Goal: Information Seeking & Learning: Learn about a topic

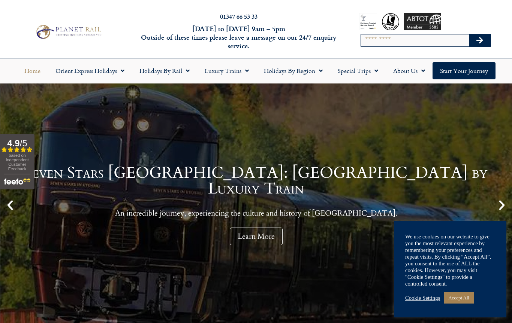
click at [315, 68] on span "Menu" at bounding box center [318, 70] width 7 height 13
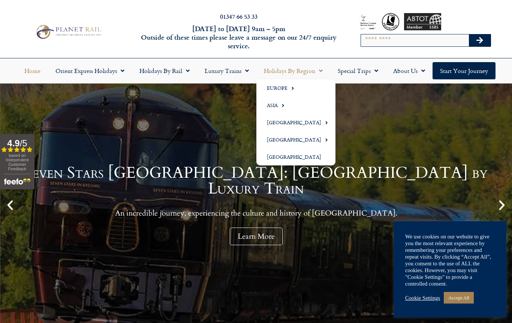
click at [280, 87] on link "Europe" at bounding box center [295, 87] width 79 height 17
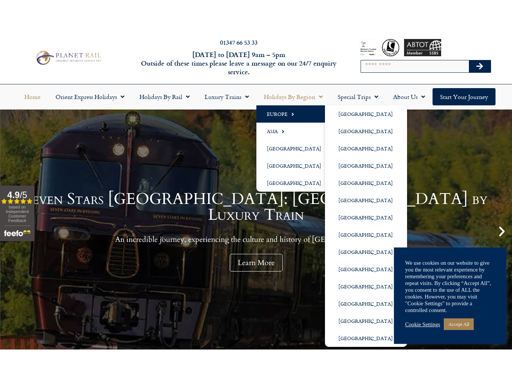
scroll to position [24, 0]
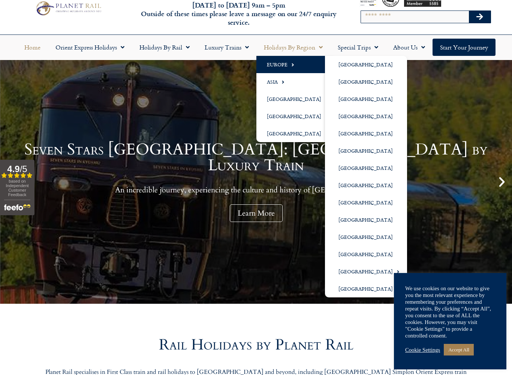
click at [443, 218] on div "Seven Stars Kyushu: Japan by Luxury Train An incredible journey, experiencing t…" at bounding box center [256, 182] width 512 height 244
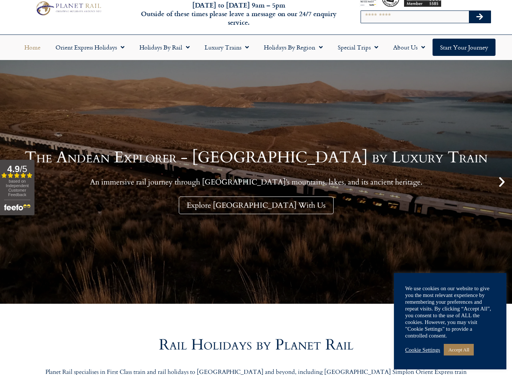
click at [313, 46] on link "Holidays by Region" at bounding box center [293, 47] width 74 height 17
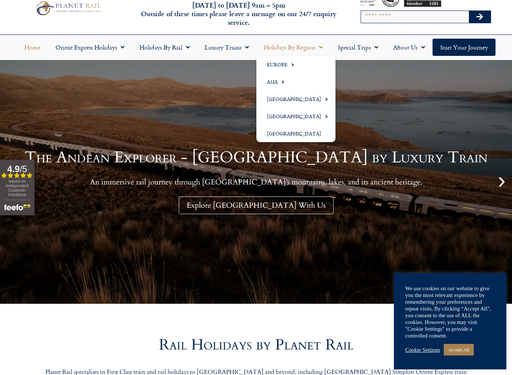
click at [278, 65] on link "Europe" at bounding box center [295, 64] width 79 height 17
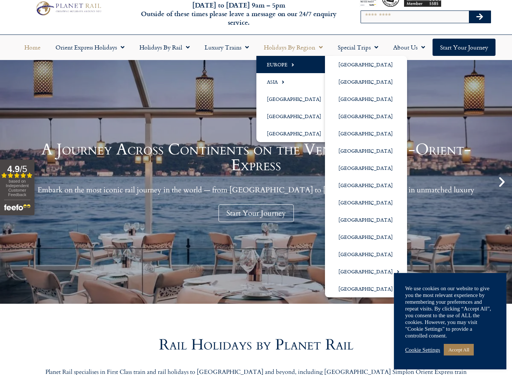
click at [351, 133] on link "[GEOGRAPHIC_DATA]" at bounding box center [366, 133] width 82 height 17
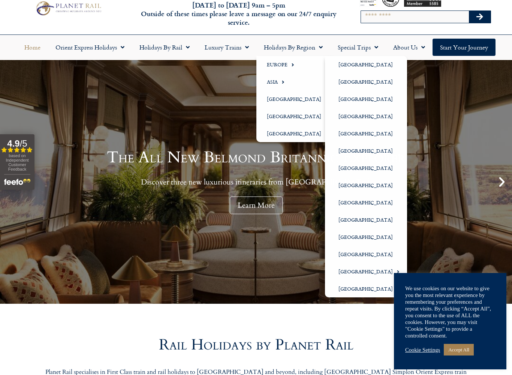
click at [440, 187] on link "The All New Belmond Britannic Explorer Discover three new luxurious itineraries…" at bounding box center [256, 182] width 512 height 244
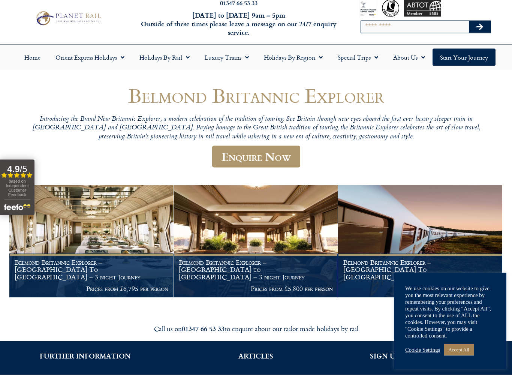
scroll to position [14, 0]
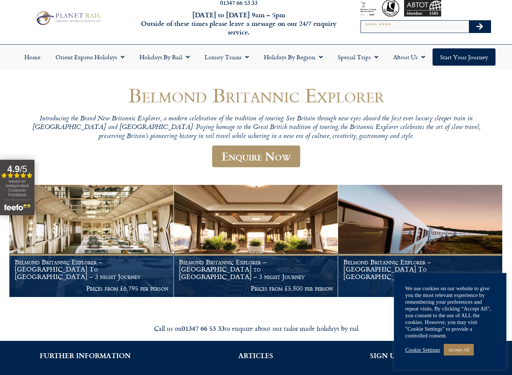
click at [366, 57] on link "Special Trips" at bounding box center [357, 56] width 55 height 17
click at [372, 75] on link "Latest Experiences" at bounding box center [366, 74] width 73 height 17
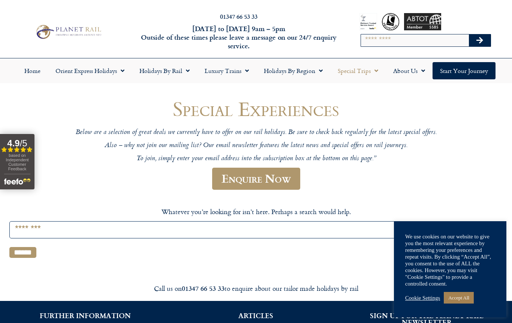
click at [172, 72] on link "Holidays by Rail" at bounding box center [164, 70] width 65 height 17
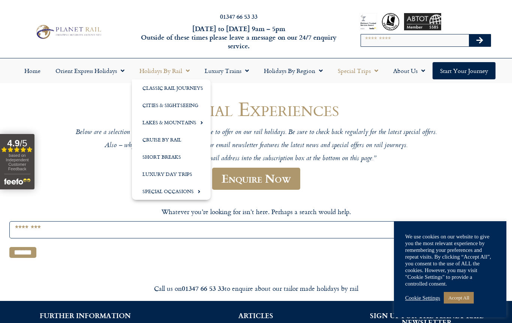
click at [177, 85] on link "Classic Rail Journeys" at bounding box center [171, 87] width 79 height 17
click at [168, 88] on link "Classic Rail Journeys" at bounding box center [171, 87] width 79 height 17
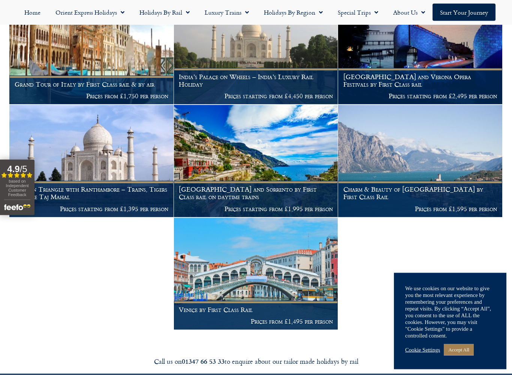
scroll to position [648, 0]
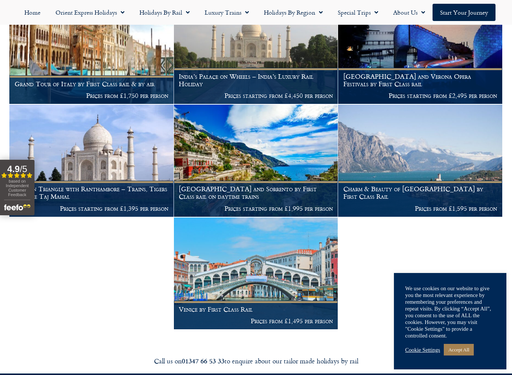
click at [267, 157] on img at bounding box center [256, 161] width 164 height 112
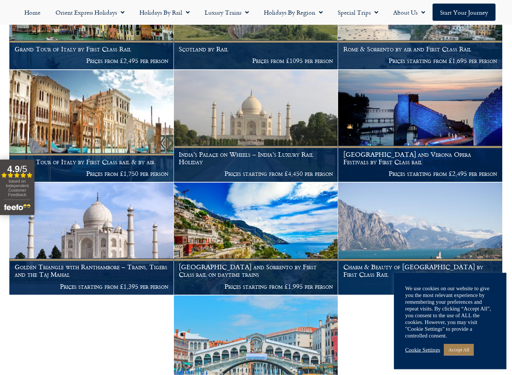
scroll to position [571, 0]
click at [108, 226] on img at bounding box center [91, 238] width 164 height 112
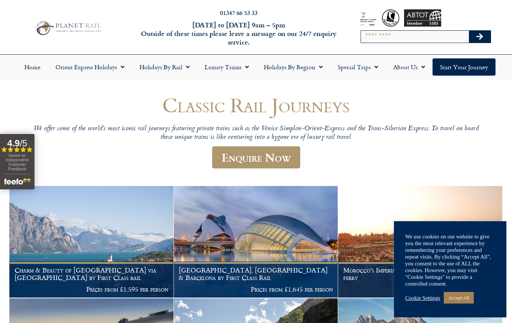
scroll to position [0, 0]
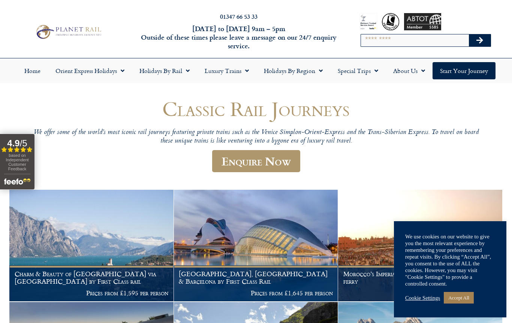
click at [168, 69] on link "Holidays by Rail" at bounding box center [164, 70] width 65 height 17
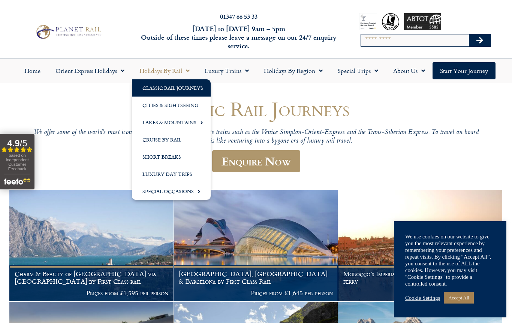
click at [183, 191] on link "Special Occasions" at bounding box center [171, 191] width 79 height 17
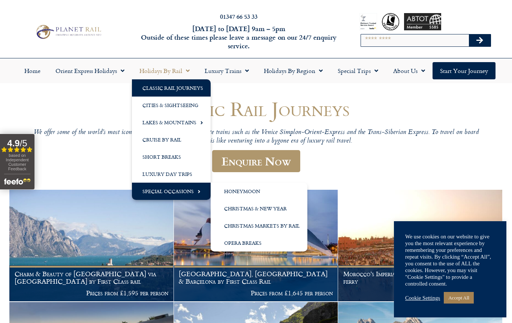
click at [268, 209] on link "Christmas & New Year" at bounding box center [259, 208] width 97 height 17
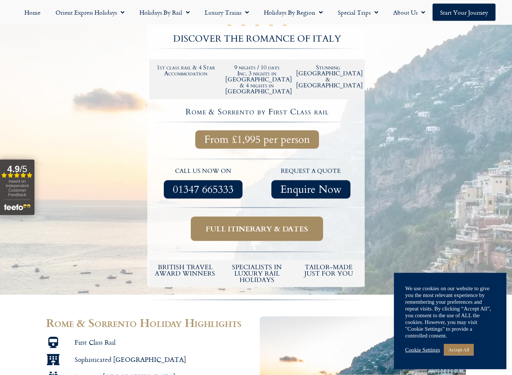
scroll to position [144, 0]
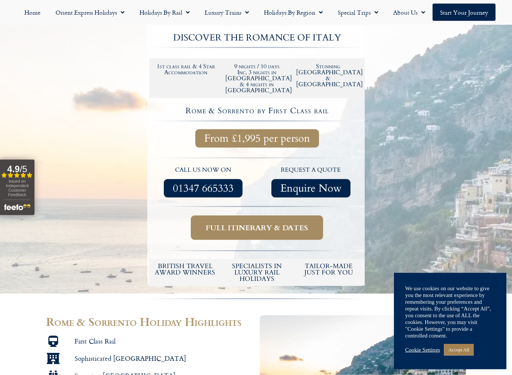
click at [262, 223] on span "Full itinerary & dates" at bounding box center [257, 227] width 102 height 9
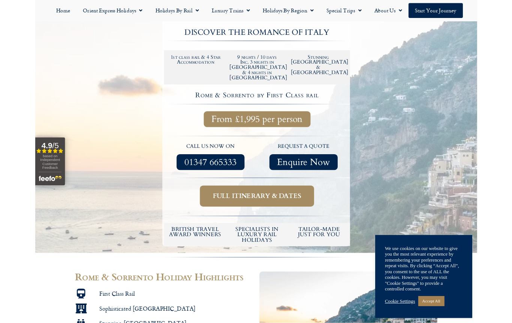
scroll to position [165, 0]
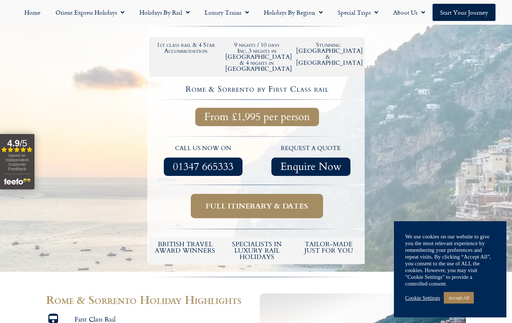
click at [262, 202] on span "Full itinerary & dates" at bounding box center [257, 206] width 102 height 9
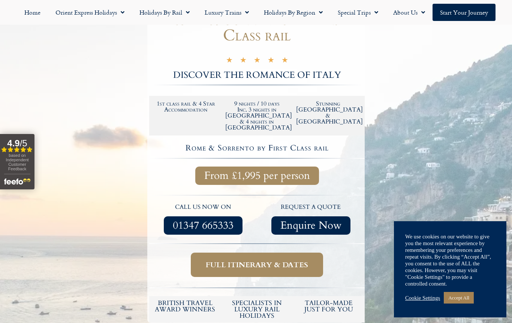
scroll to position [107, 0]
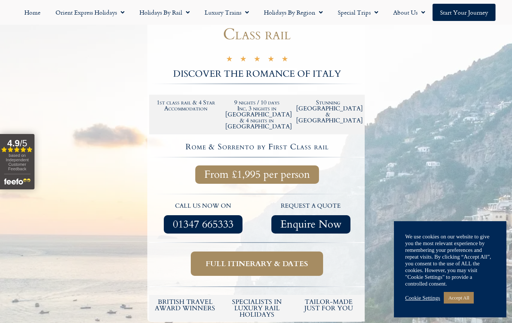
click at [257, 259] on span "Full itinerary & dates" at bounding box center [257, 263] width 102 height 9
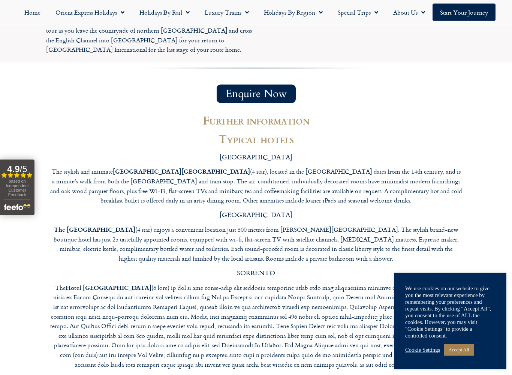
scroll to position [2216, 0]
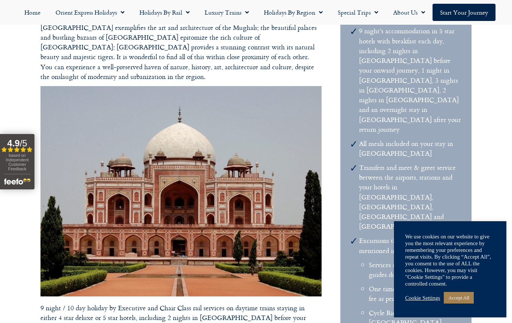
scroll to position [576, 0]
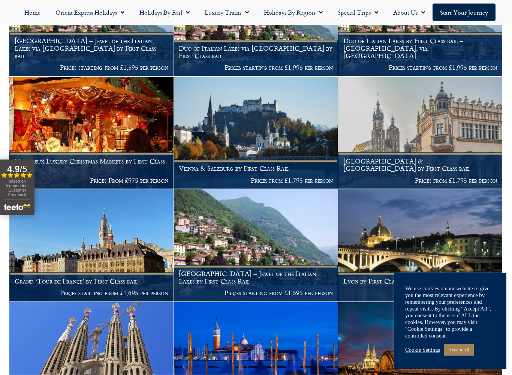
scroll to position [287, 0]
click at [420, 131] on img at bounding box center [420, 132] width 164 height 112
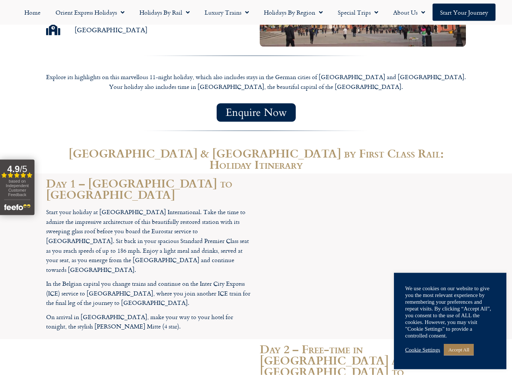
scroll to position [651, 0]
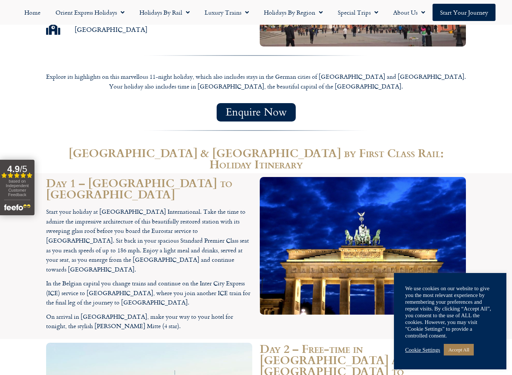
click at [509, 214] on section "Day 1 – [GEOGRAPHIC_DATA] to [GEOGRAPHIC_DATA] Start your holiday at [GEOGRAPHI…" at bounding box center [256, 256] width 512 height 166
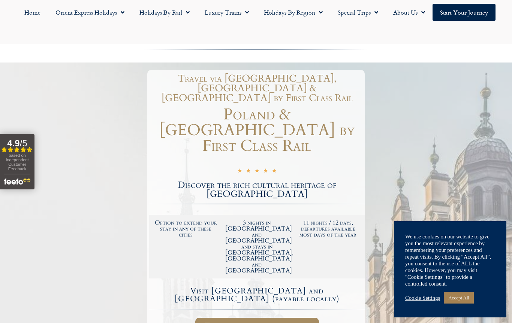
scroll to position [0, 0]
